Goal: Information Seeking & Learning: Learn about a topic

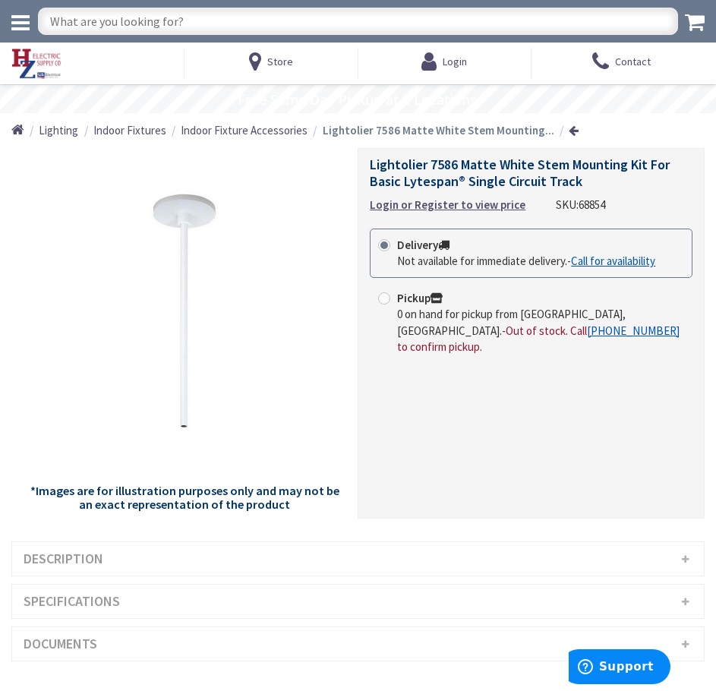
click at [268, 558] on h3 "Description" at bounding box center [357, 558] width 691 height 33
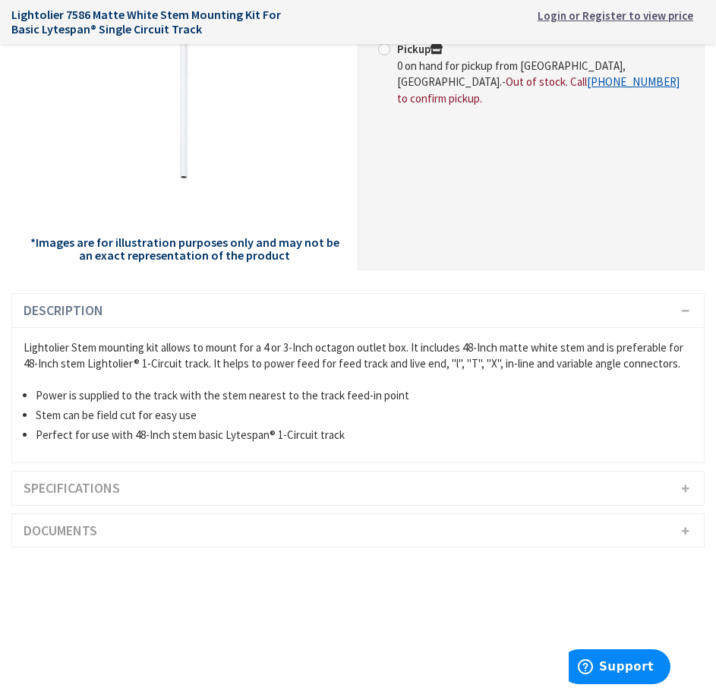
scroll to position [455, 0]
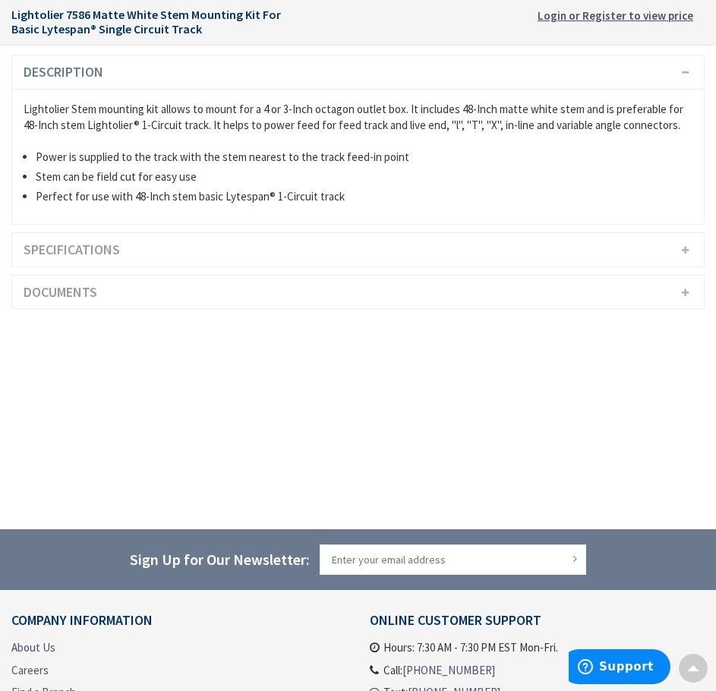
click at [161, 256] on h3 "Specifications" at bounding box center [357, 249] width 691 height 33
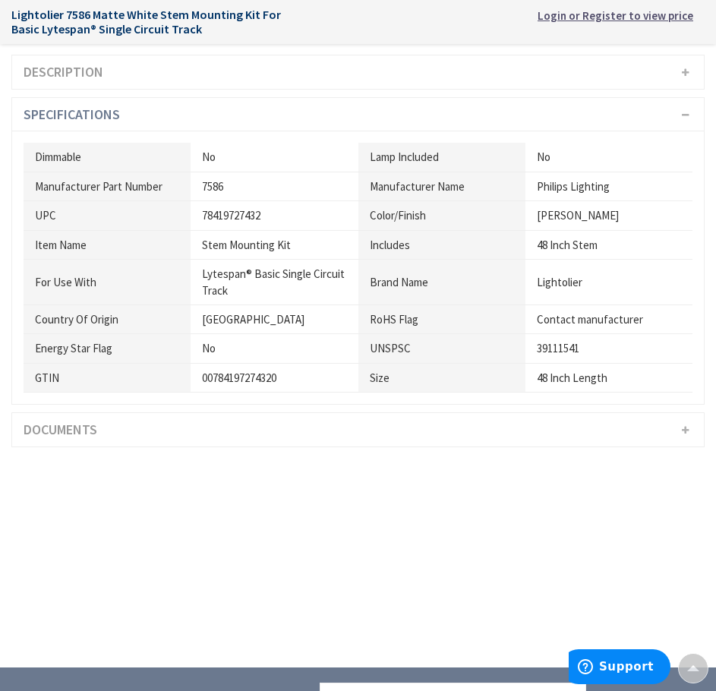
click at [64, 432] on h3 "Documents" at bounding box center [357, 429] width 691 height 33
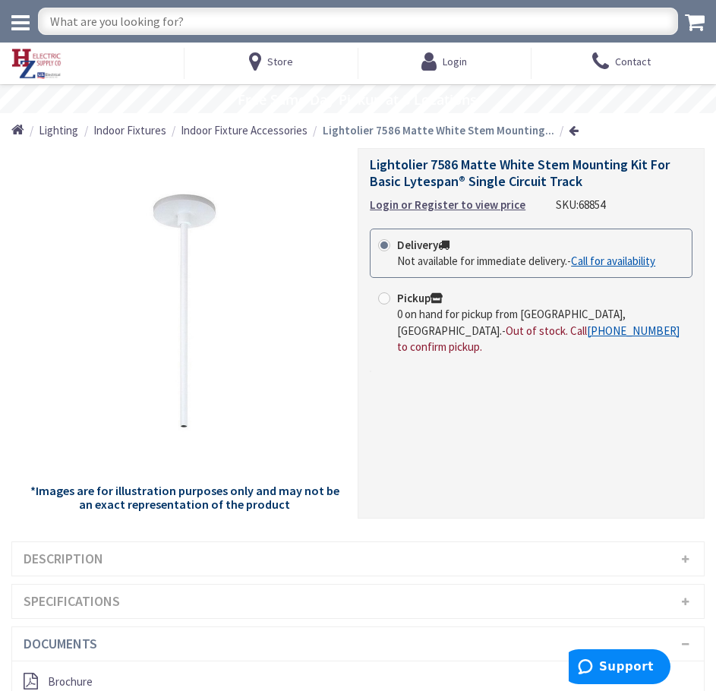
scroll to position [228, 0]
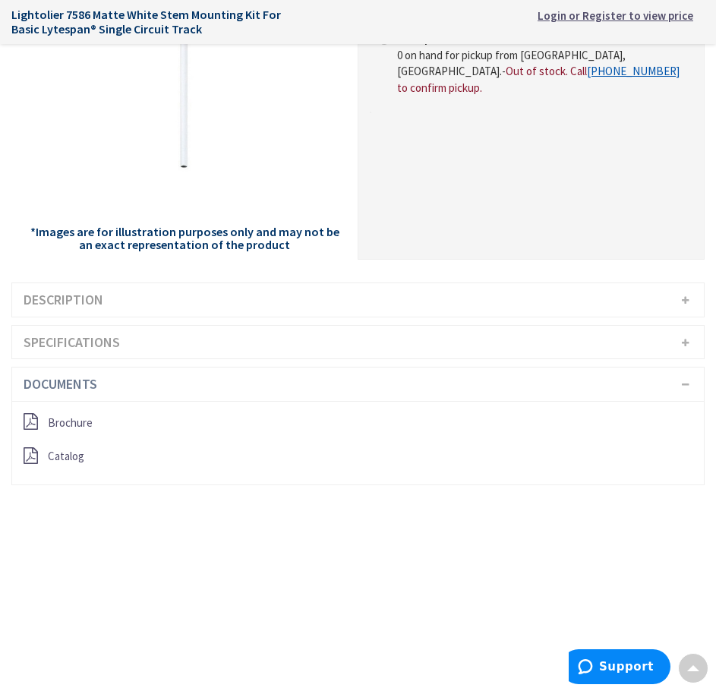
click at [150, 290] on h3 "Description" at bounding box center [357, 299] width 691 height 33
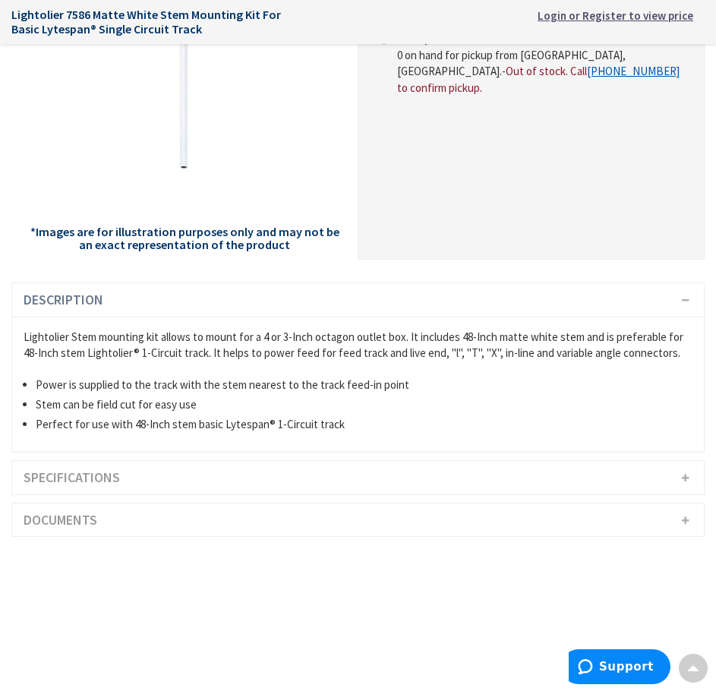
click at [102, 467] on h3 "Specifications" at bounding box center [357, 477] width 691 height 33
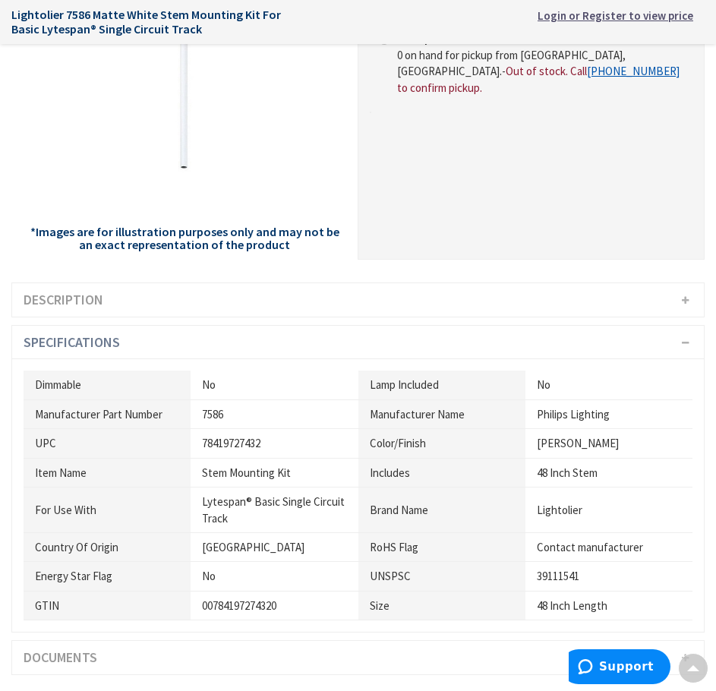
click at [119, 344] on h3 "Specifications" at bounding box center [357, 342] width 691 height 33
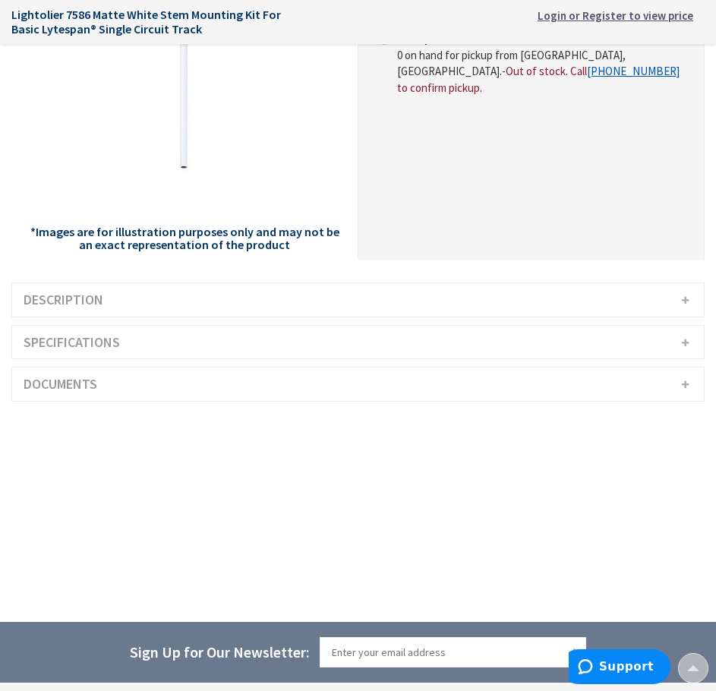
click at [111, 297] on h3 "Description" at bounding box center [357, 299] width 691 height 33
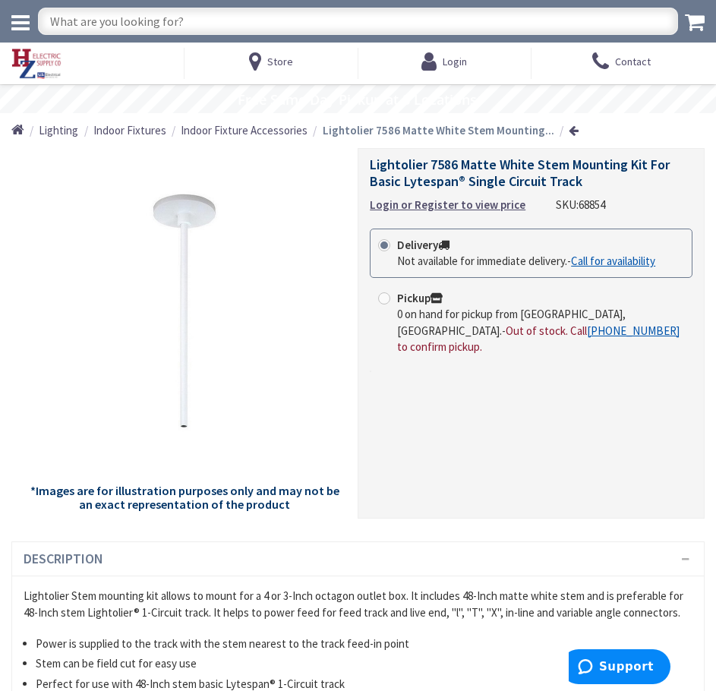
scroll to position [152, 0]
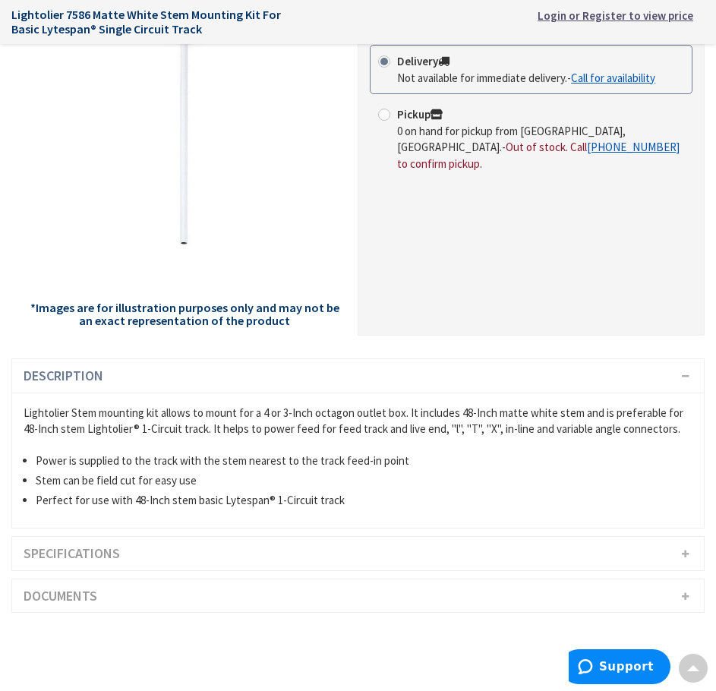
click at [490, 540] on h3 "Specifications" at bounding box center [357, 552] width 691 height 33
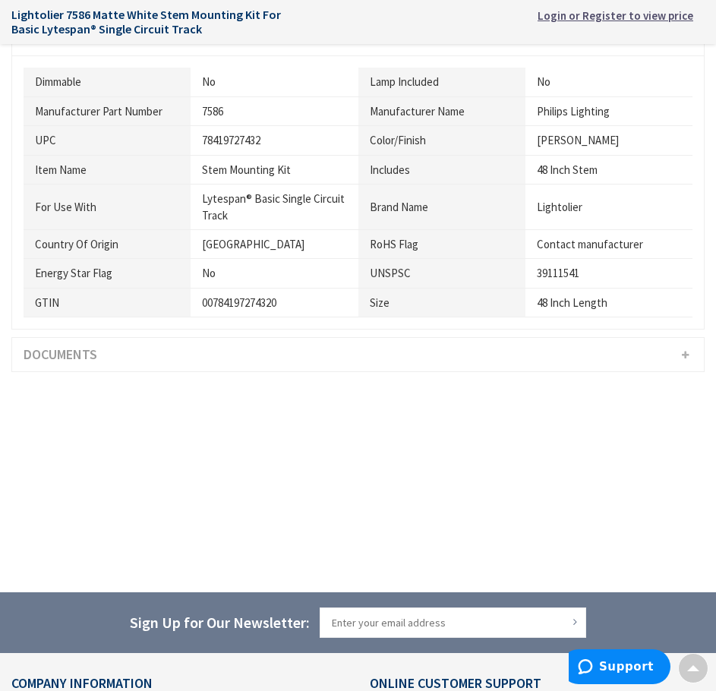
scroll to position [607, 0]
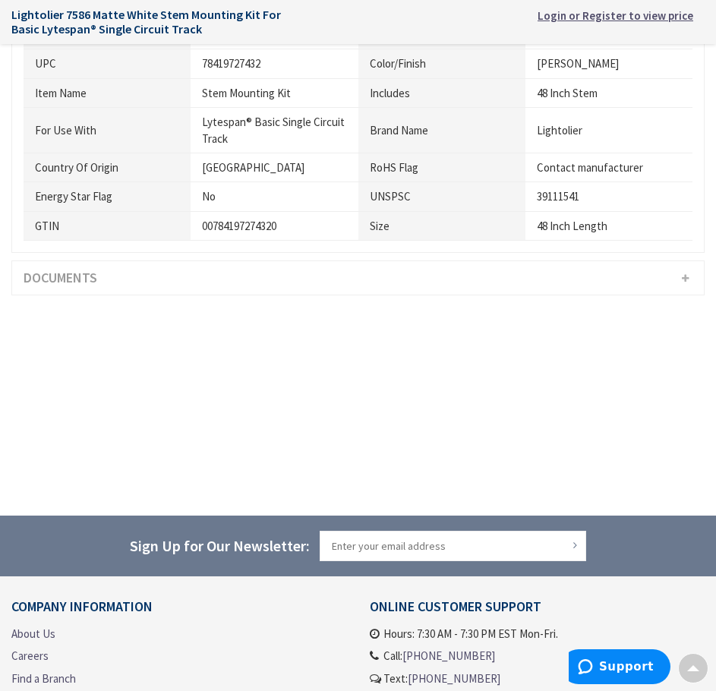
click at [480, 276] on h3 "Documents" at bounding box center [357, 277] width 691 height 33
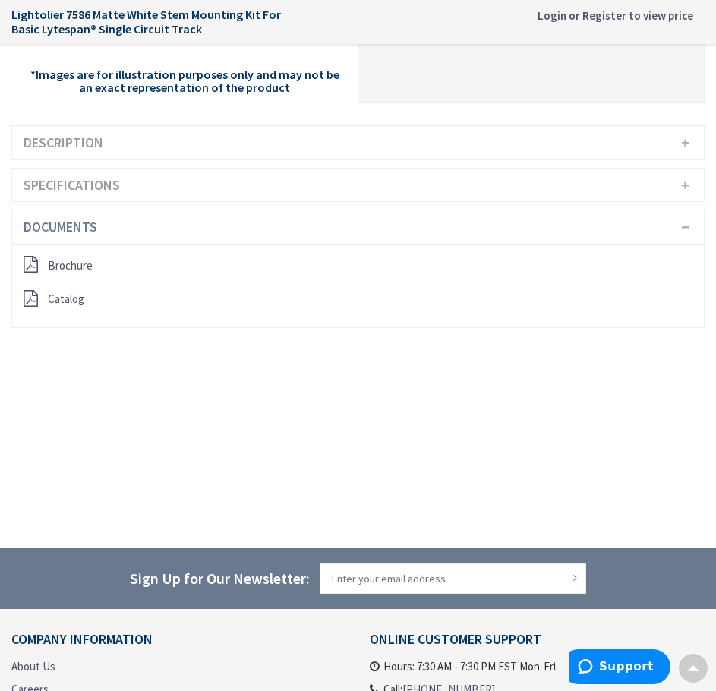
scroll to position [379, 0]
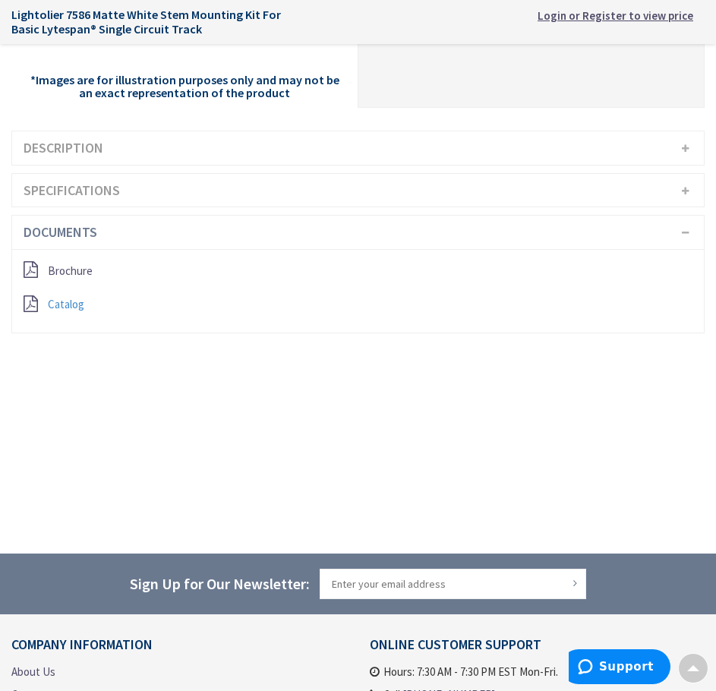
click at [59, 302] on span "Catalog" at bounding box center [66, 304] width 36 height 14
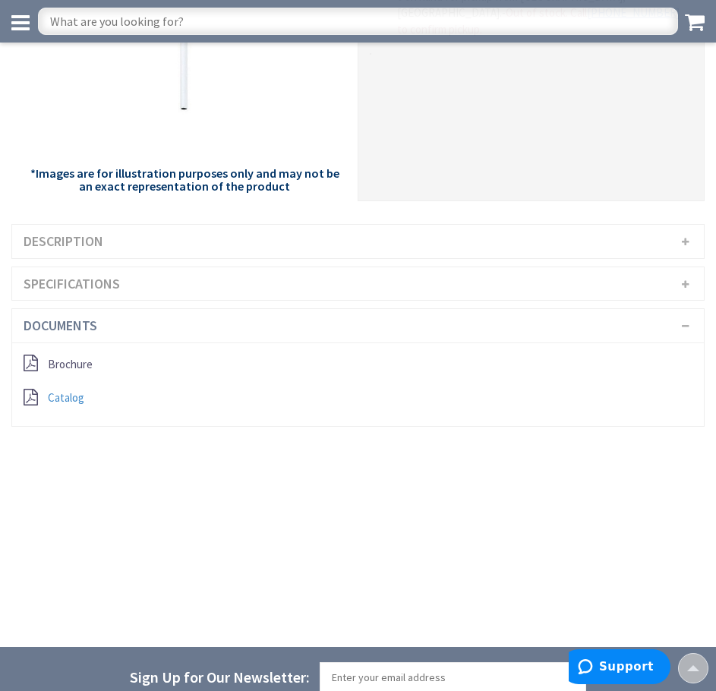
scroll to position [0, 0]
